Goal: Information Seeking & Learning: Learn about a topic

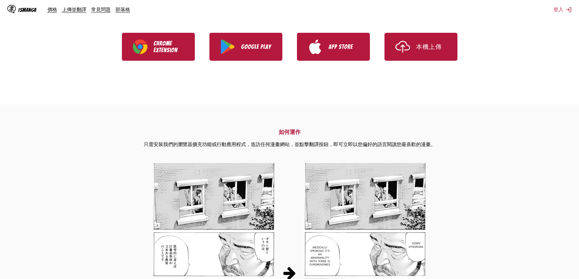
scroll to position [182, 0]
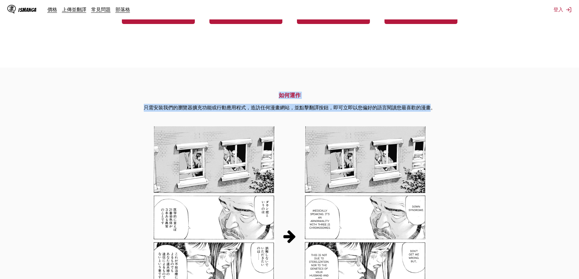
drag, startPoint x: 276, startPoint y: 99, endPoint x: 431, endPoint y: 110, distance: 154.9
click at [431, 110] on div "如何運作 只需安裝我們的瀏覽器擴充功能或行動應用程式，造訪任何漫畫網站，並點擊翻譯按鈕，即可立即以您偏好的語言閱讀您最喜歡的漫畫。" at bounding box center [290, 101] width 292 height 29
click at [431, 110] on p "只需安裝我們的瀏覽器擴充功能或行動應用程式，造訪任何漫畫網站，並點擊翻譯按鈕，即可立即以您偏好的語言閱讀您最喜歡的漫畫。" at bounding box center [290, 108] width 292 height 8
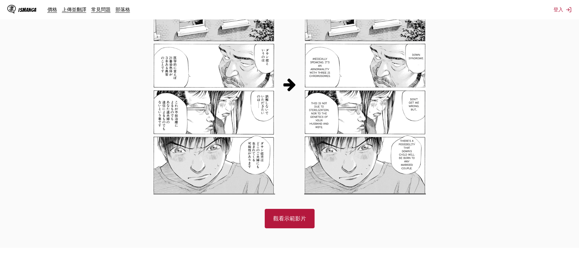
scroll to position [426, 0]
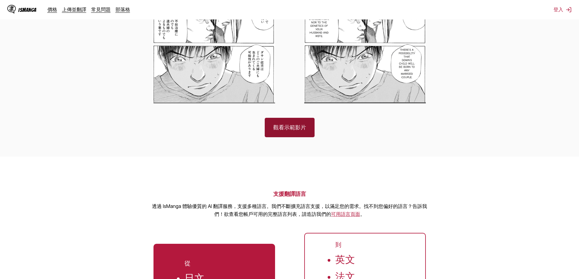
click at [299, 130] on link "觀看示範影片" at bounding box center [290, 127] width 50 height 19
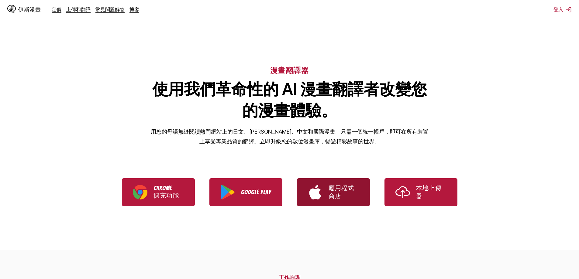
click at [335, 196] on p "應用程式商店" at bounding box center [344, 192] width 30 height 16
